Goal: Use online tool/utility: Utilize a website feature to perform a specific function

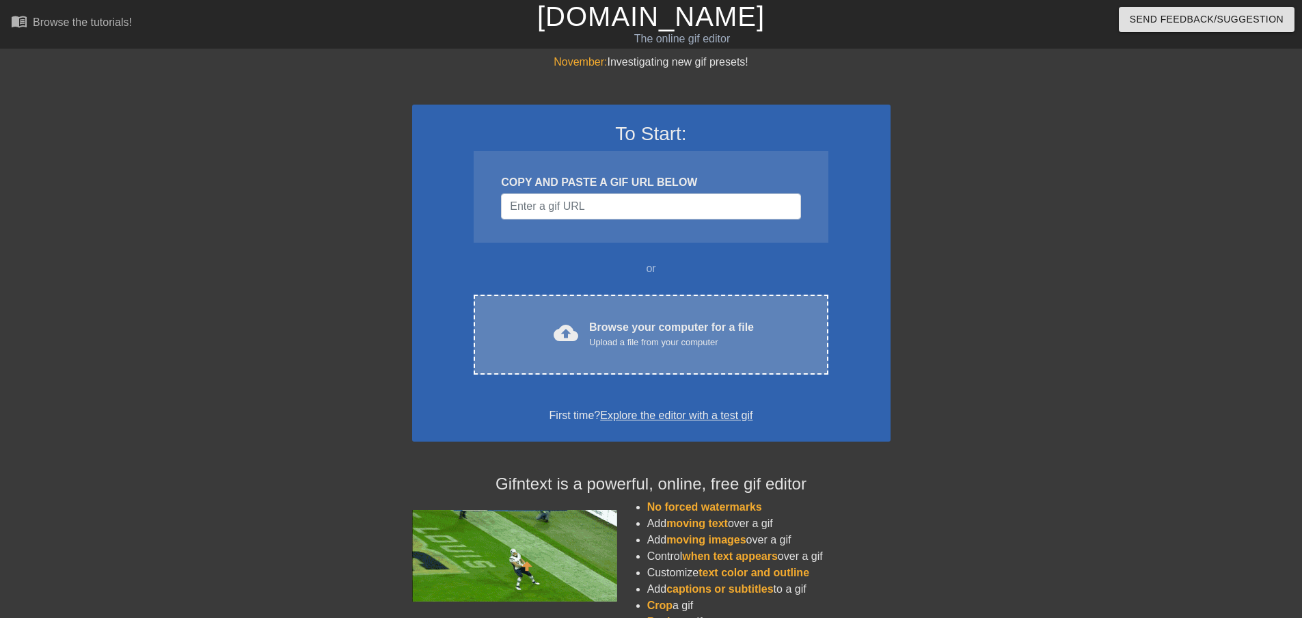
click at [650, 319] on div "Browse your computer for a file Upload a file from your computer" at bounding box center [671, 334] width 165 height 30
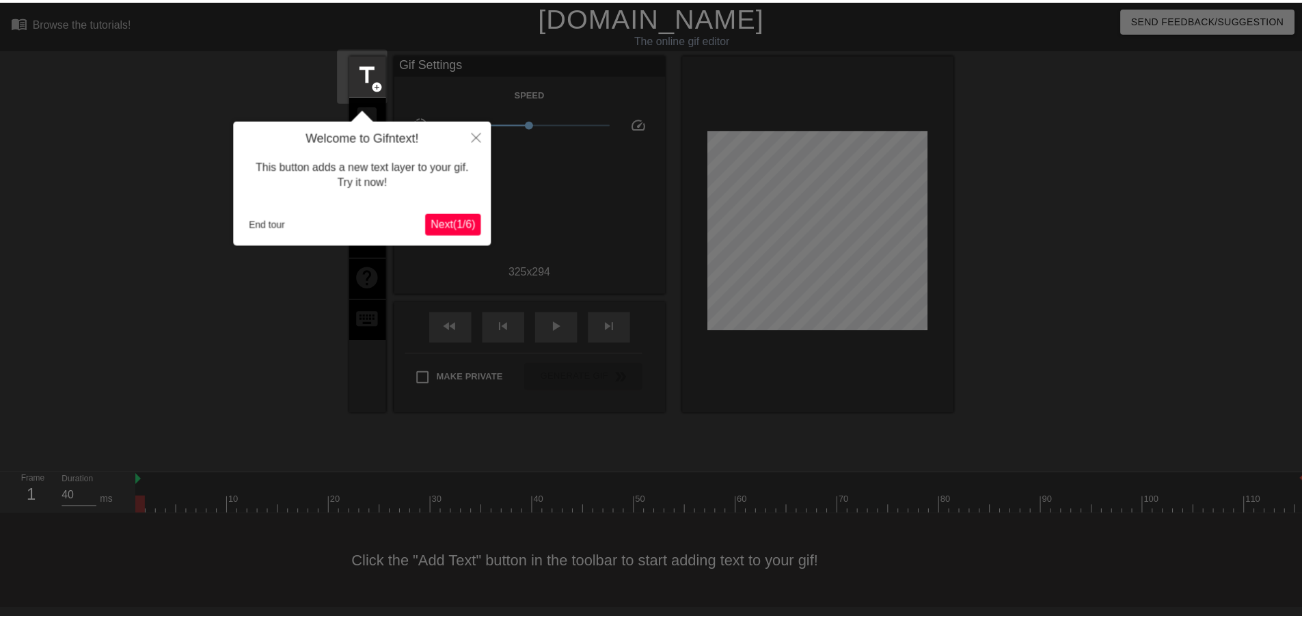
scroll to position [1, 0]
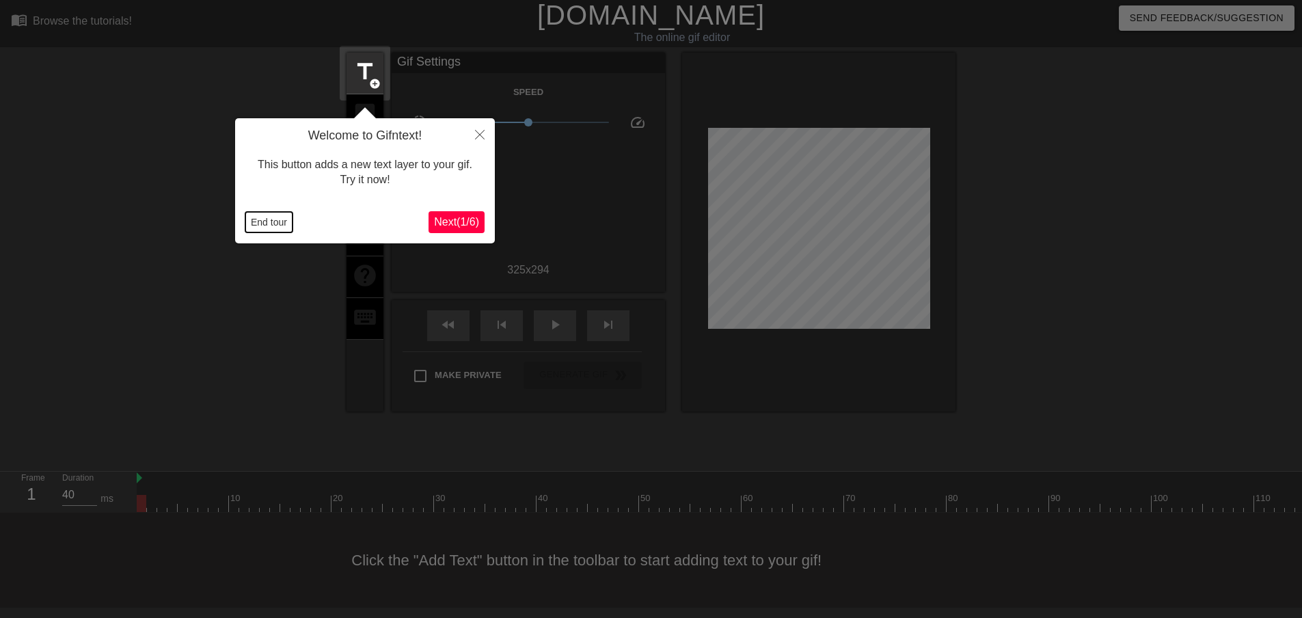
click at [259, 222] on button "End tour" at bounding box center [268, 222] width 47 height 21
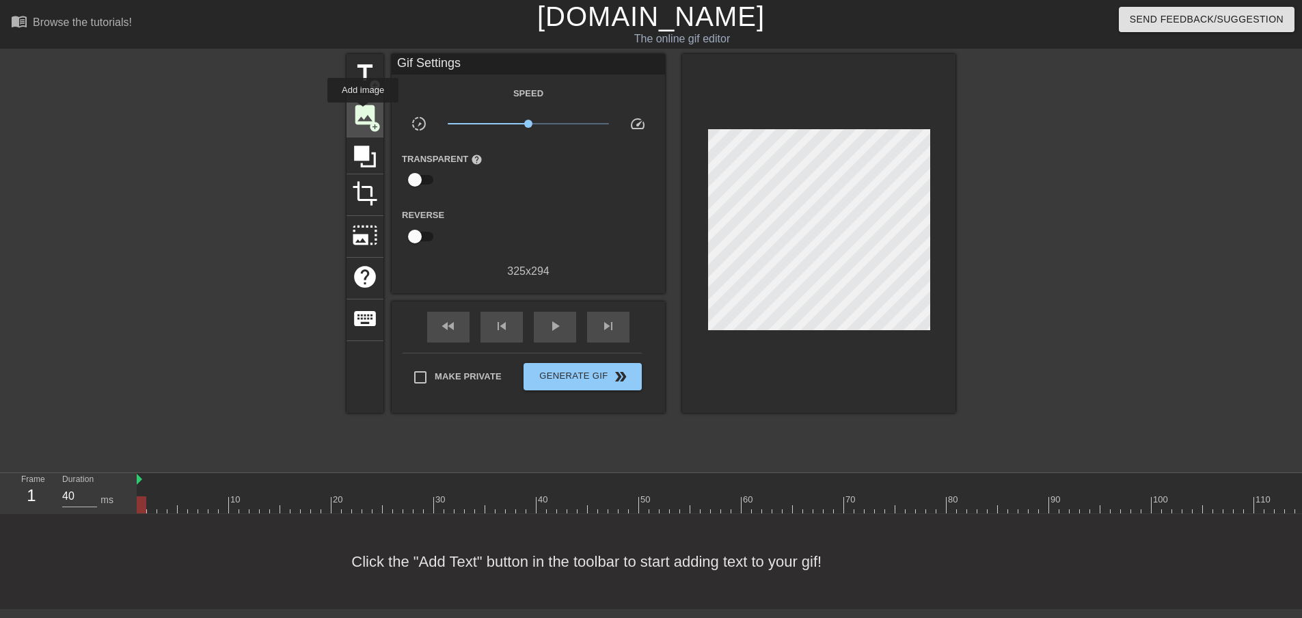
click at [363, 112] on span "image" at bounding box center [365, 115] width 26 height 26
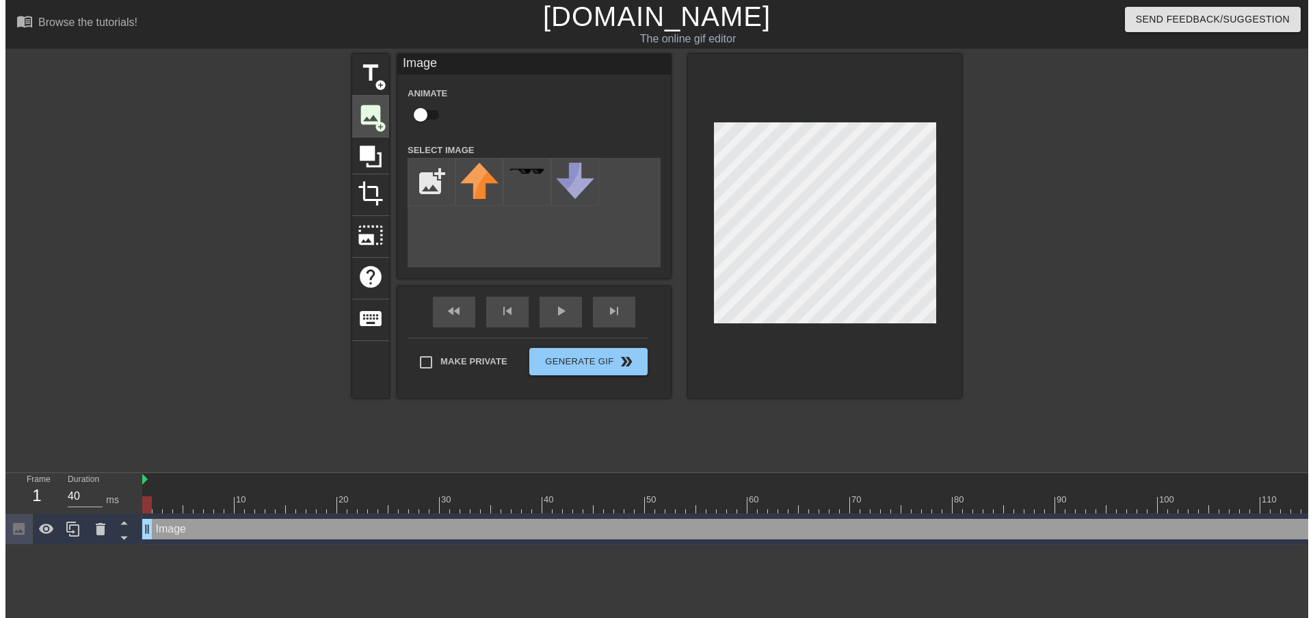
scroll to position [0, 0]
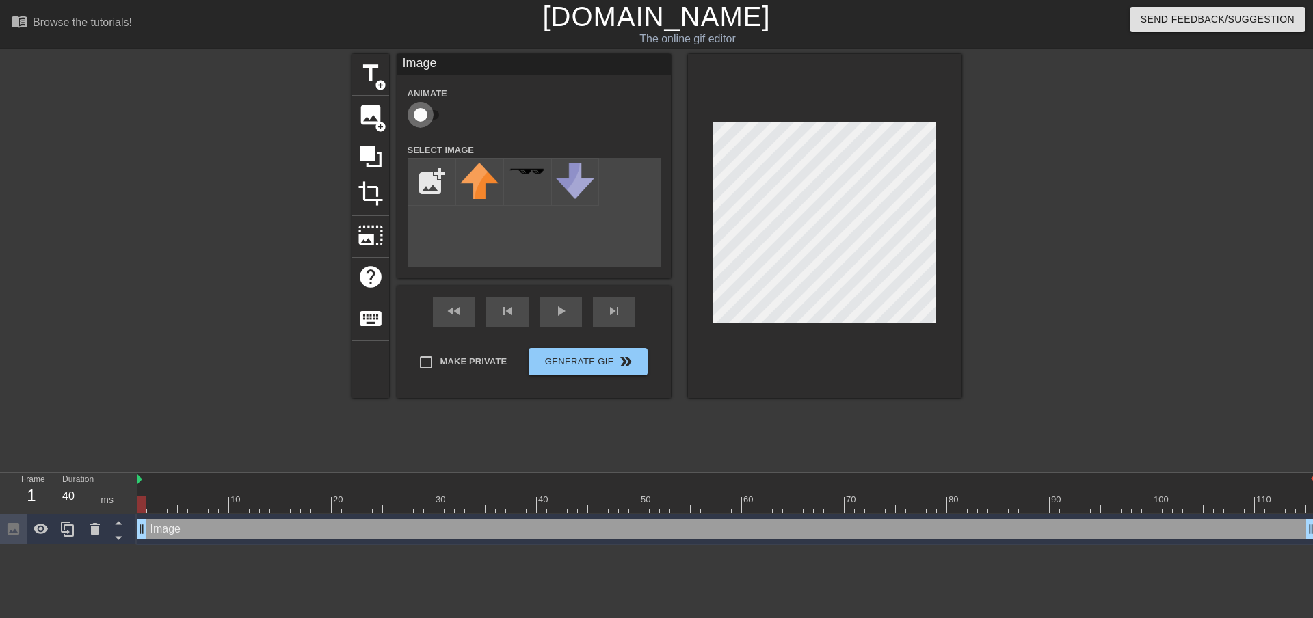
click at [427, 118] on input "checkbox" at bounding box center [421, 115] width 78 height 26
checkbox input "true"
click at [430, 191] on input "file" at bounding box center [431, 182] width 46 height 46
type input "C:\fakepath\[PERSON_NAME]-head.png"
click at [472, 189] on img at bounding box center [479, 189] width 38 height 52
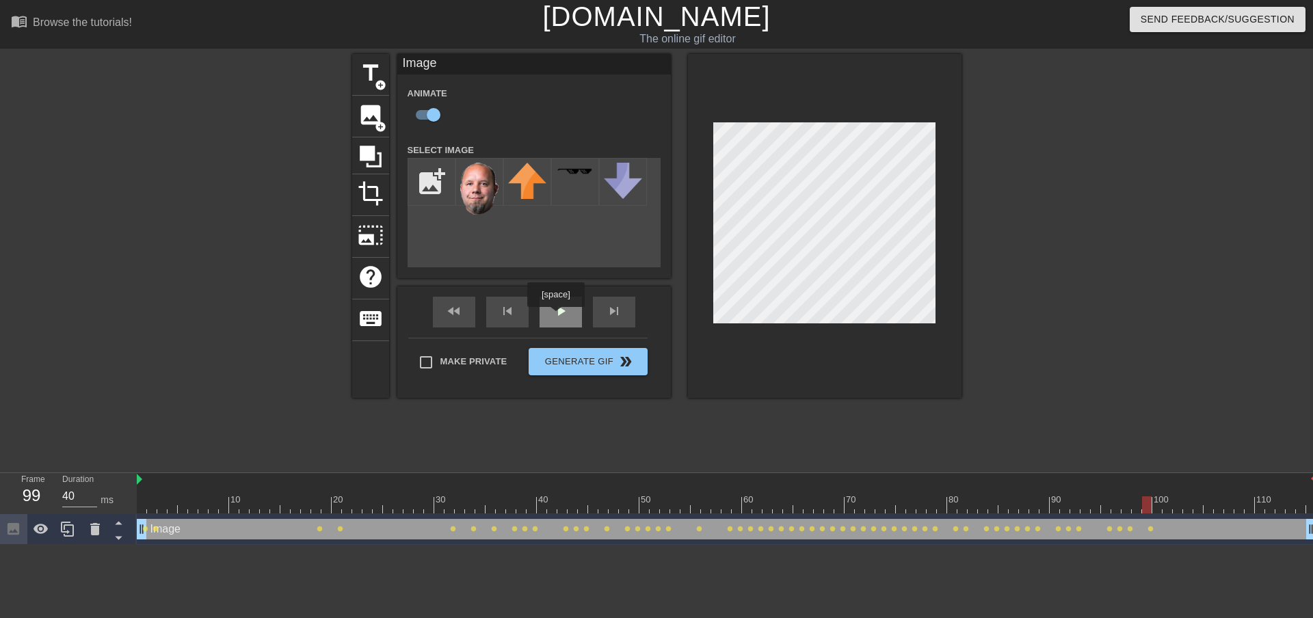
click at [555, 317] on span "play_arrow" at bounding box center [560, 311] width 16 height 16
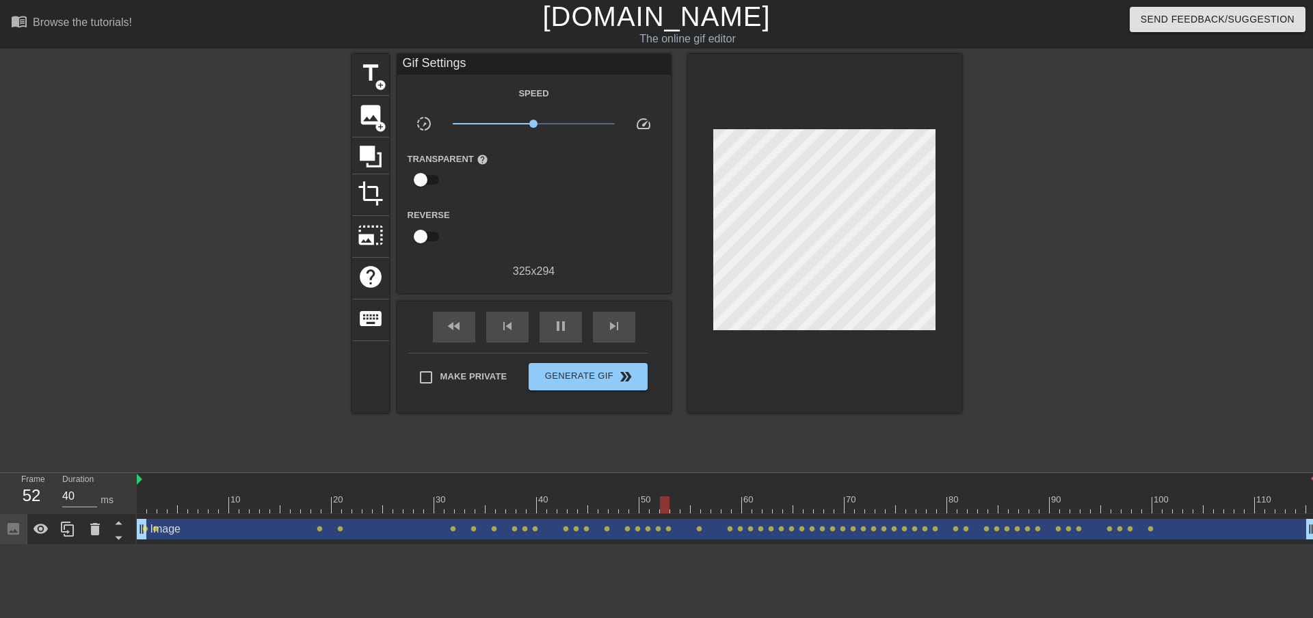
scroll to position [0, 7]
